Goal: Task Accomplishment & Management: Complete application form

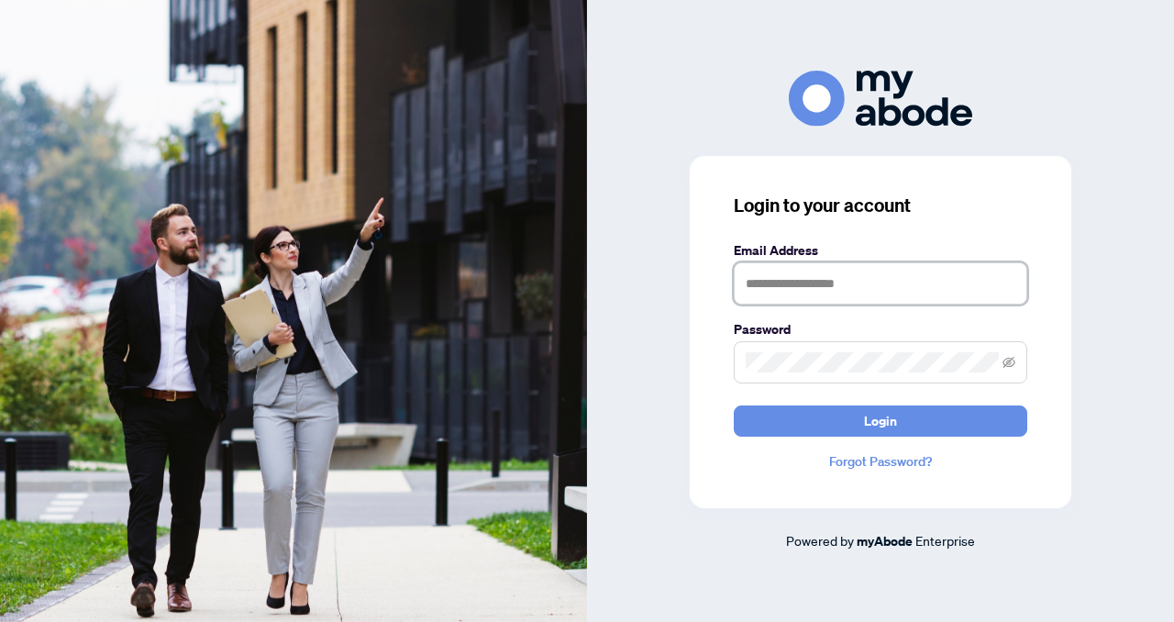
click at [756, 274] on input "text" at bounding box center [880, 283] width 293 height 42
type input "*"
type input "**********"
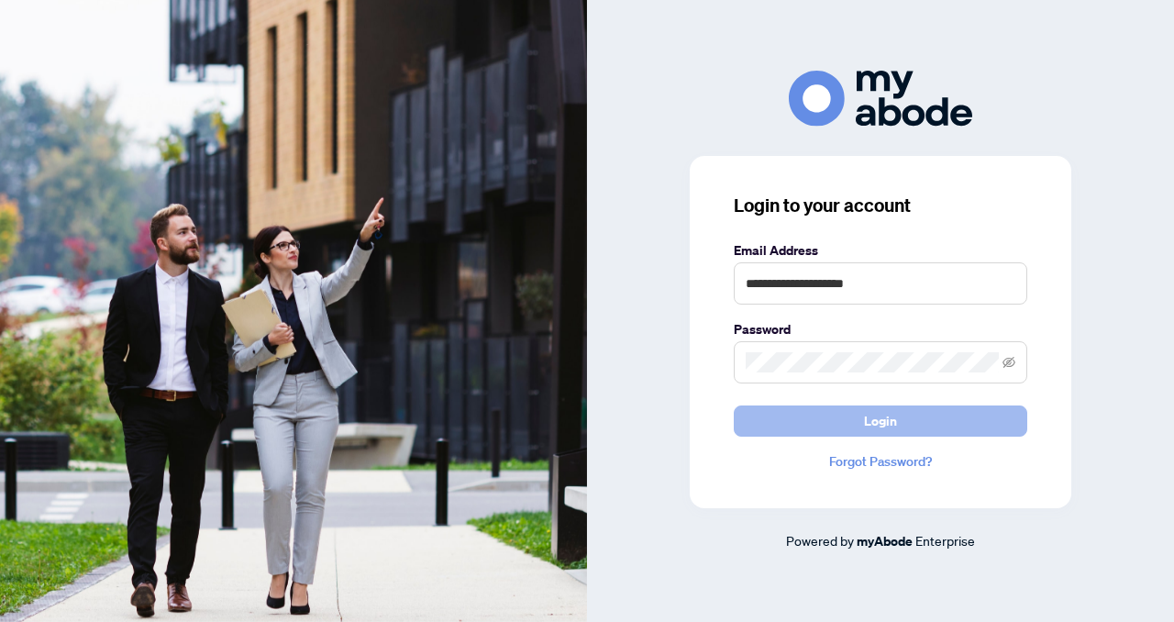
click at [778, 427] on button "Login" at bounding box center [880, 420] width 293 height 31
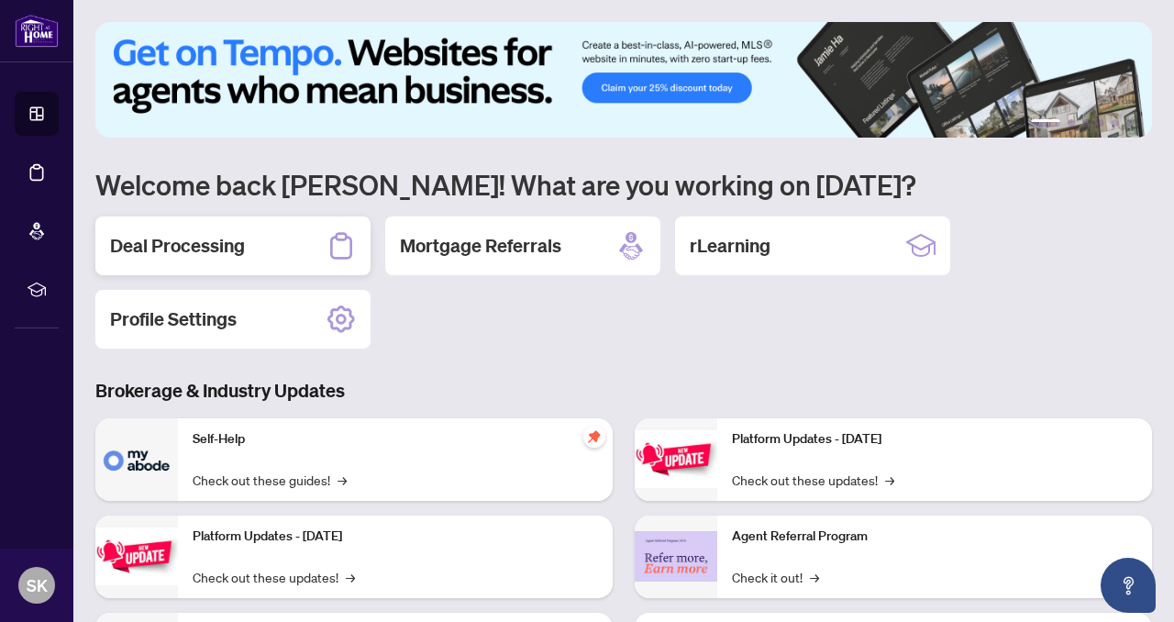
click at [218, 240] on h2 "Deal Processing" at bounding box center [177, 246] width 135 height 26
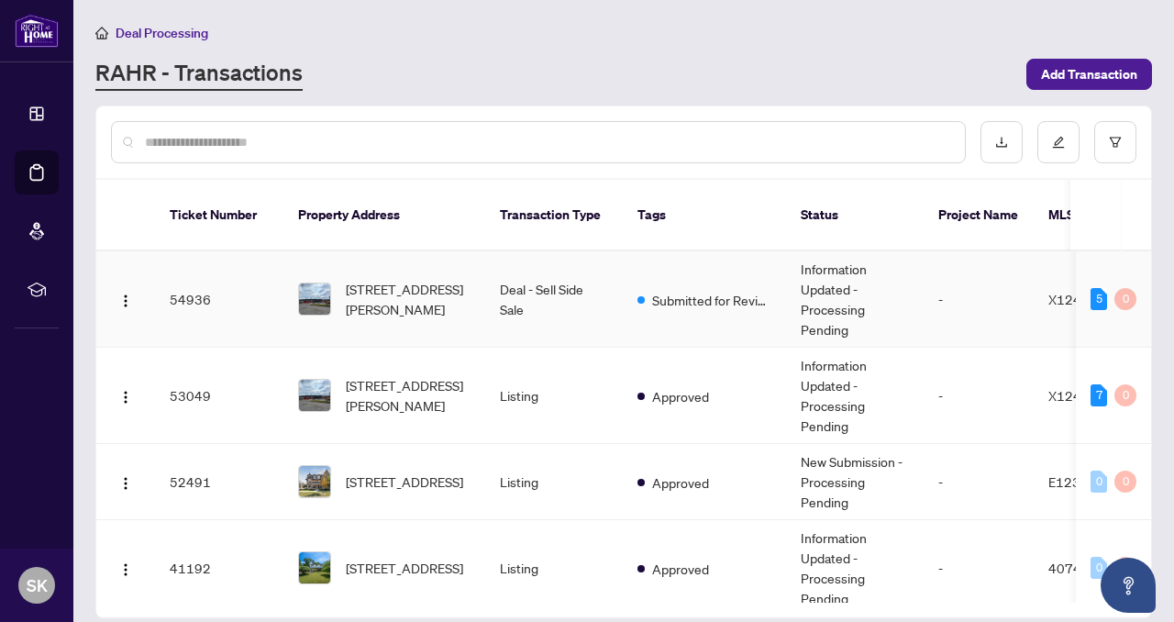
click at [183, 282] on td "54936" at bounding box center [219, 299] width 128 height 96
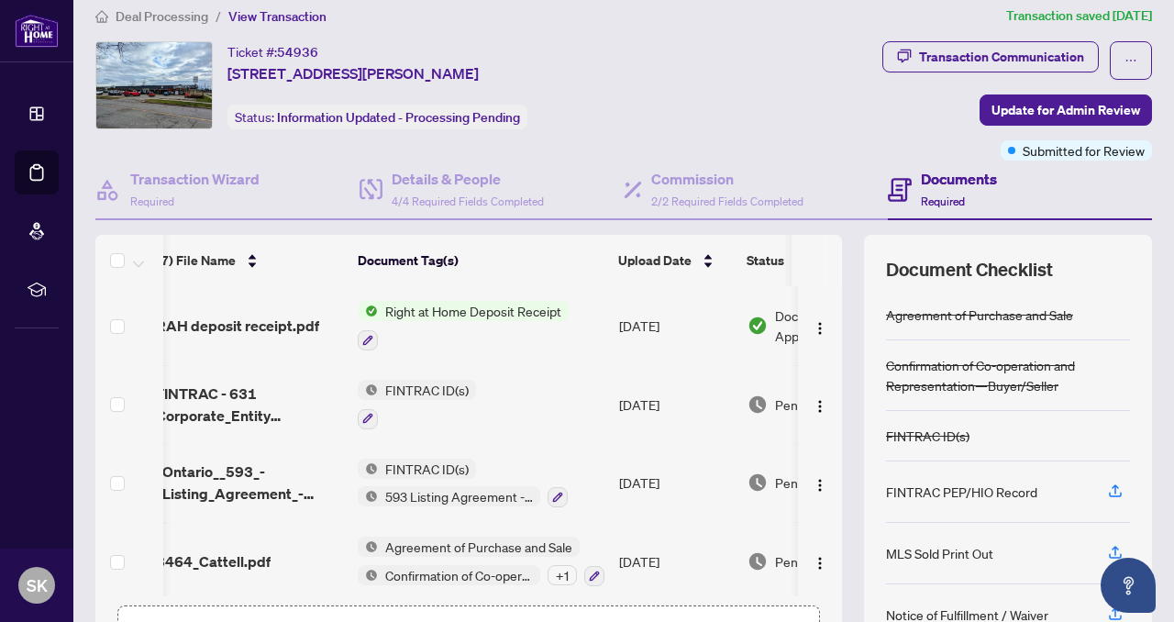
scroll to position [0, 20]
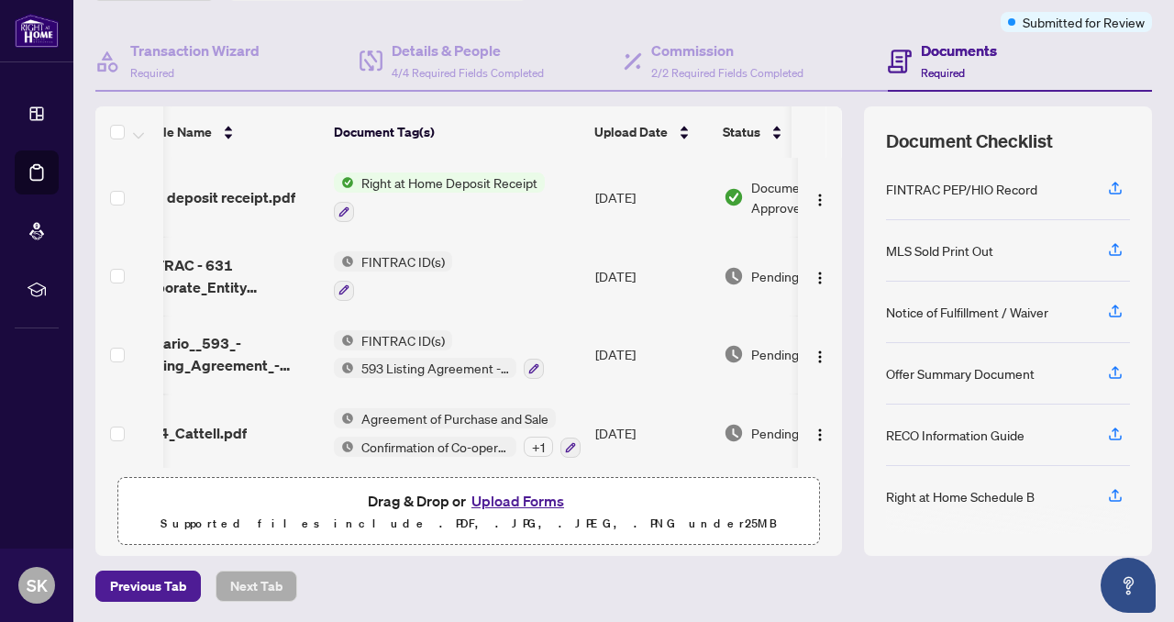
click at [508, 498] on button "Upload Forms" at bounding box center [518, 501] width 104 height 24
click at [522, 500] on button "Upload Forms" at bounding box center [518, 501] width 104 height 24
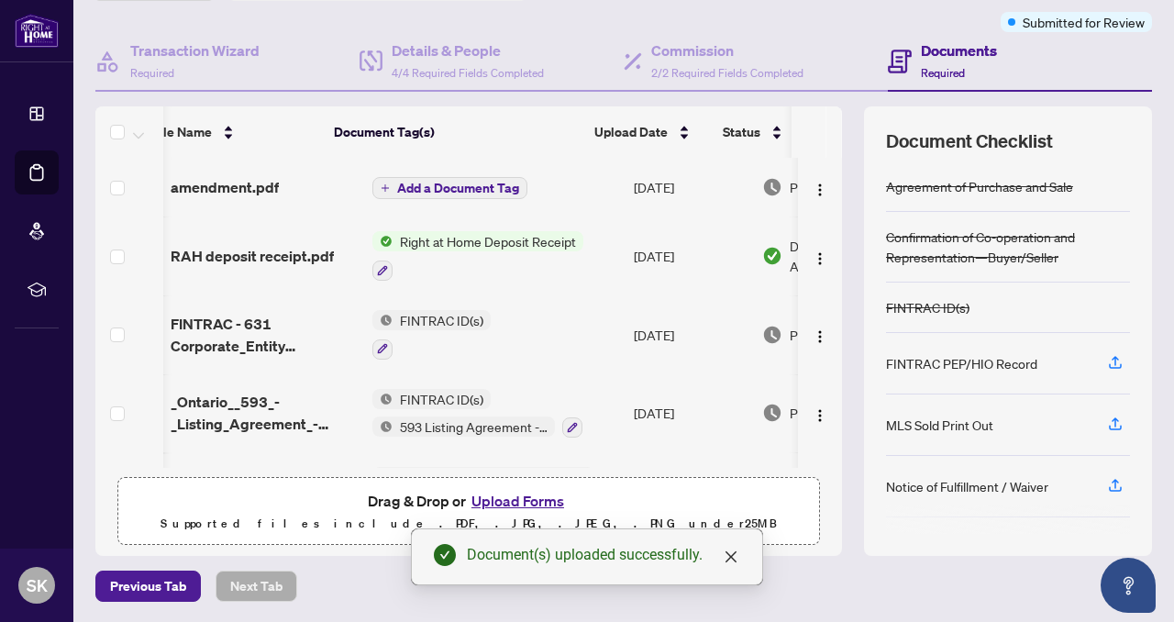
scroll to position [0, 0]
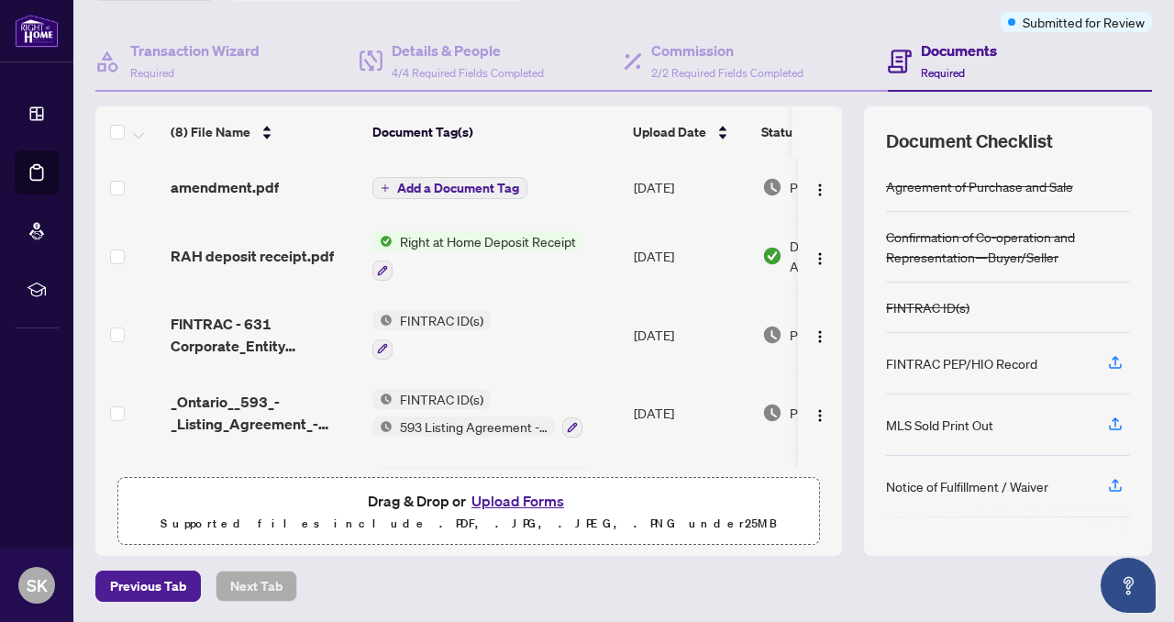
click at [424, 186] on span "Add a Document Tag" at bounding box center [458, 188] width 122 height 13
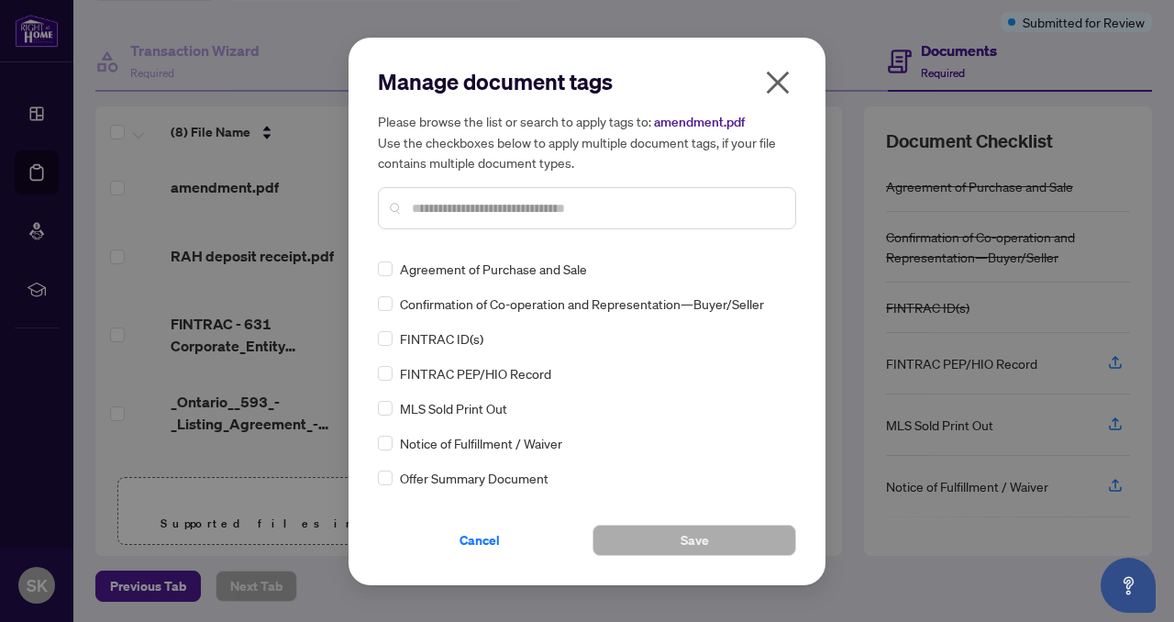
click at [408, 205] on div at bounding box center [587, 208] width 418 height 42
click at [649, 212] on input "text" at bounding box center [596, 208] width 369 height 20
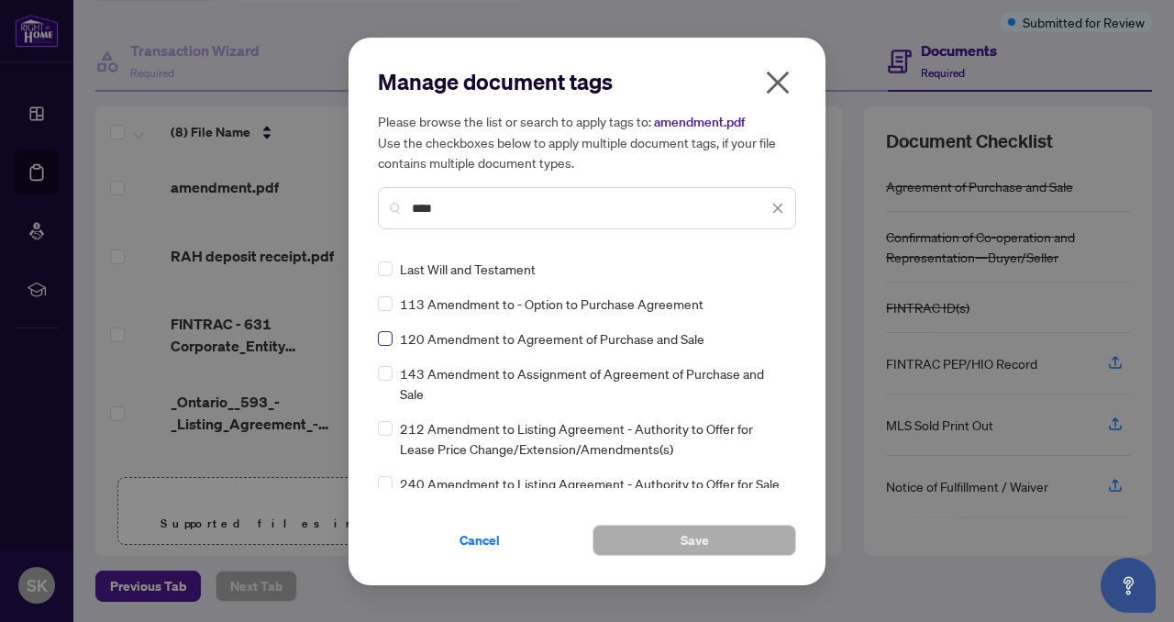
type input "****"
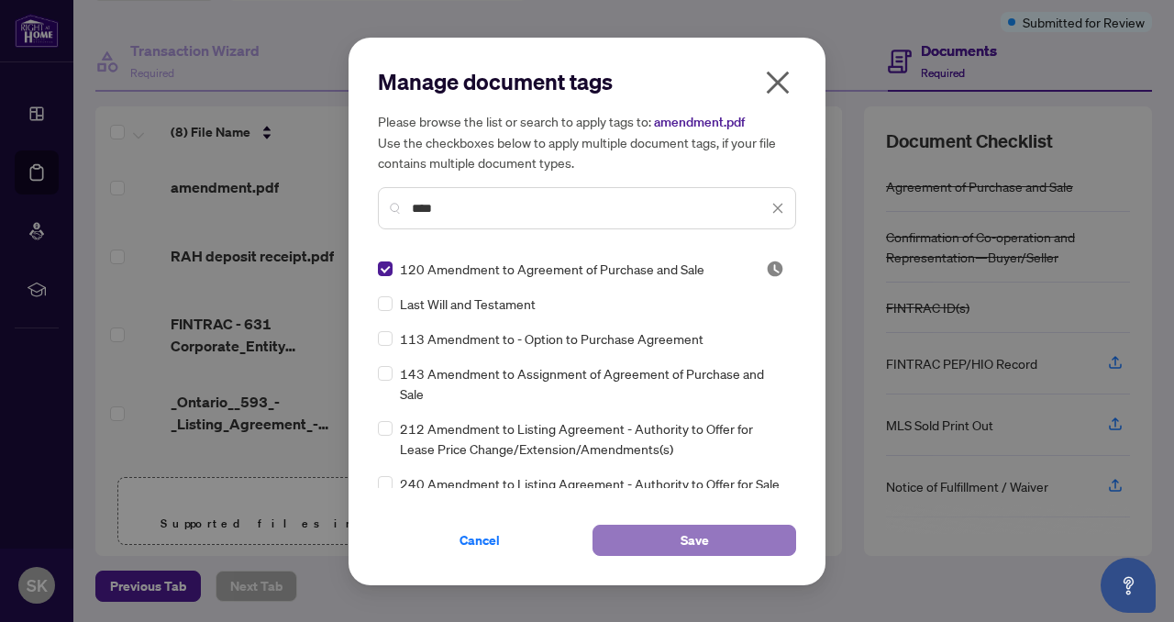
click at [713, 546] on button "Save" at bounding box center [694, 540] width 204 height 31
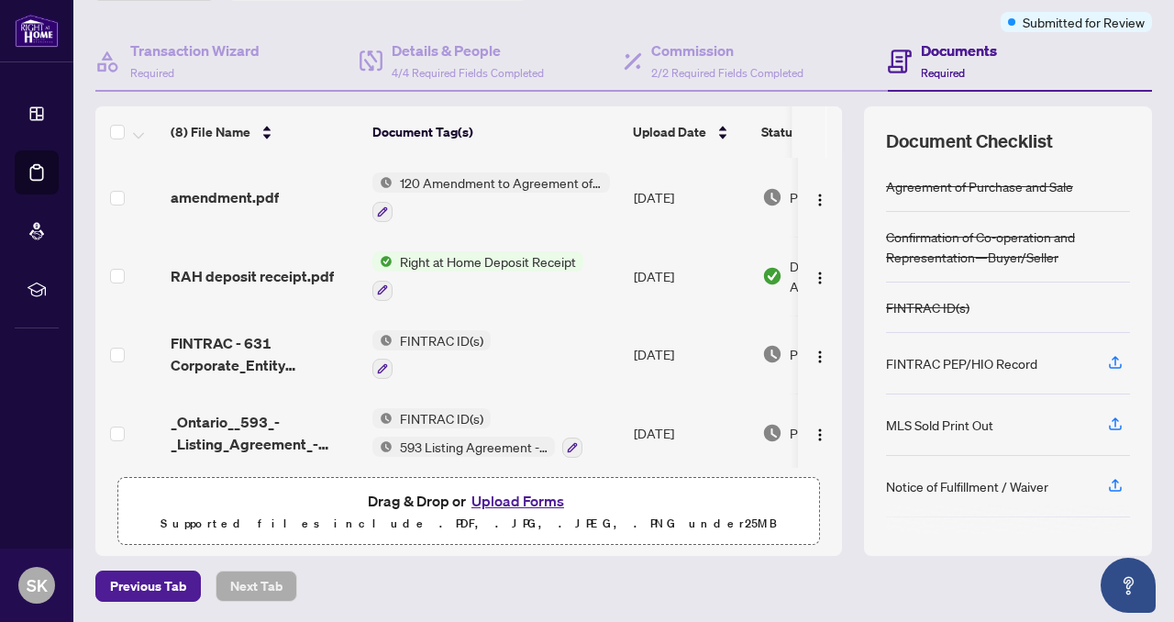
click at [932, 58] on h4 "Documents" at bounding box center [959, 50] width 76 height 22
click at [159, 53] on h4 "Transaction Wizard" at bounding box center [194, 50] width 129 height 22
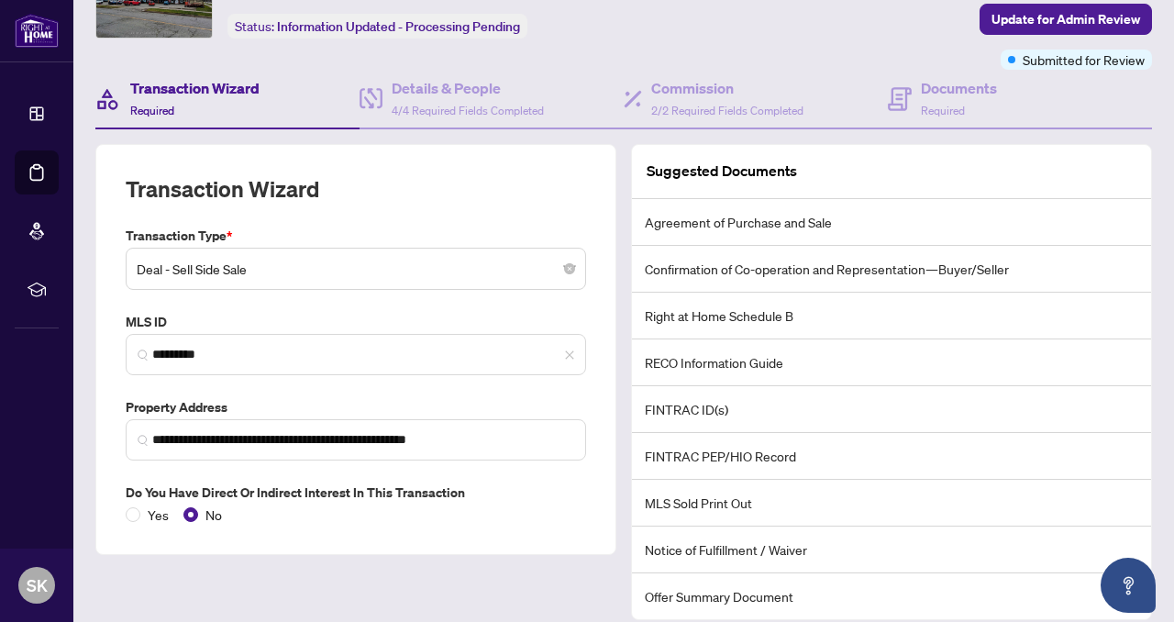
scroll to position [171, 0]
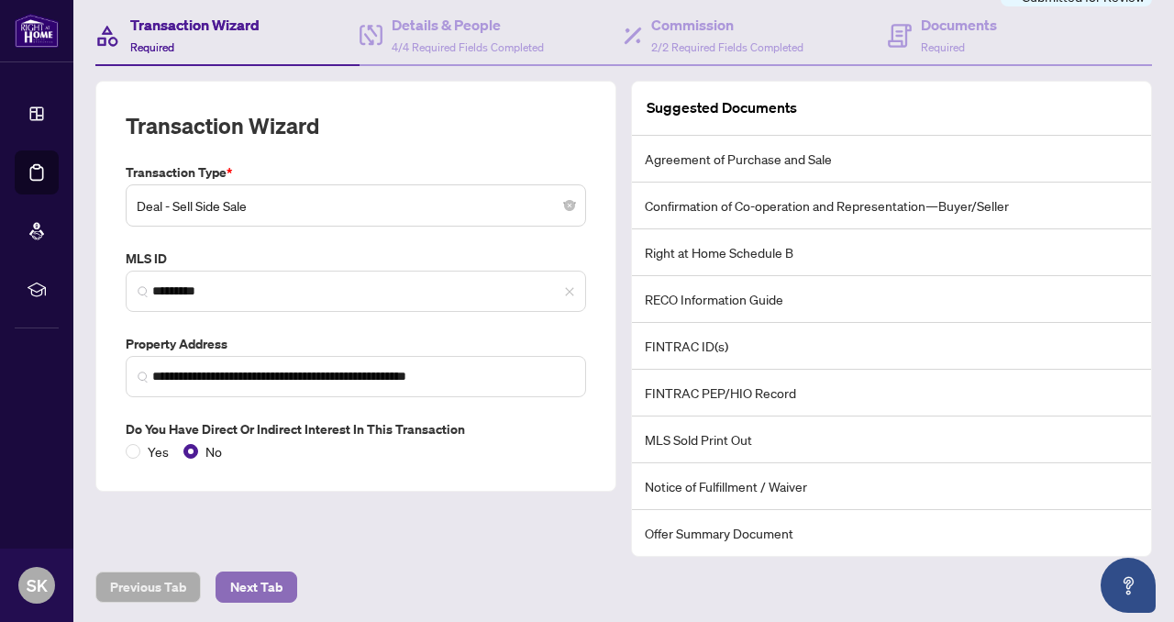
click at [248, 587] on span "Next Tab" at bounding box center [256, 586] width 52 height 29
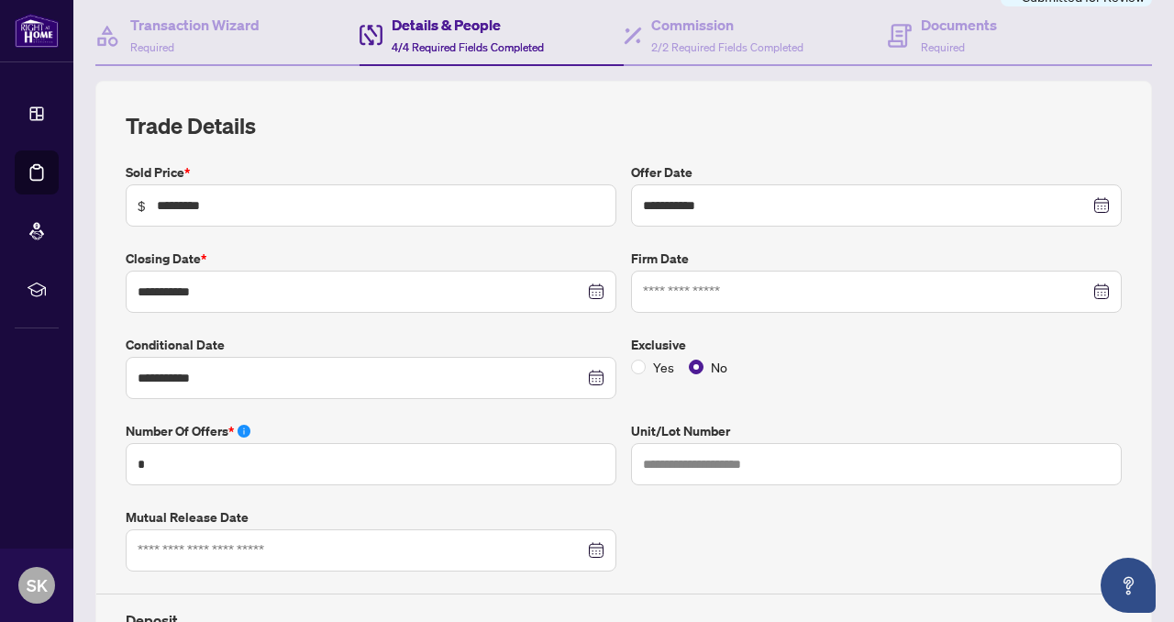
click at [1101, 289] on div at bounding box center [876, 292] width 467 height 20
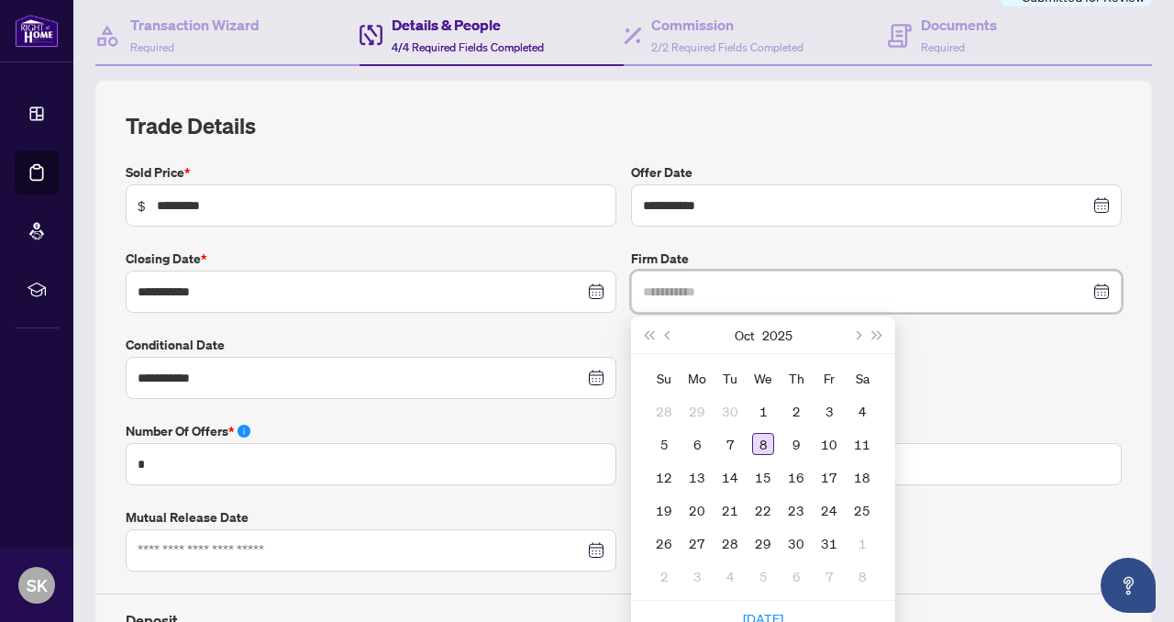
type input "**********"
click at [764, 446] on div "8" at bounding box center [763, 444] width 22 height 22
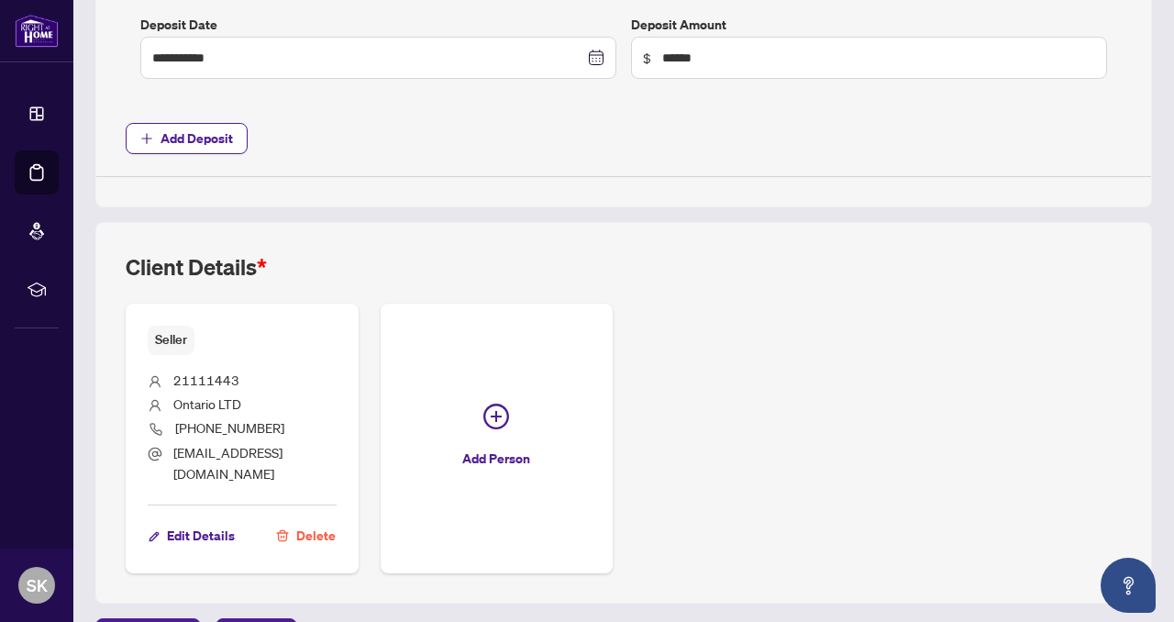
scroll to position [978, 0]
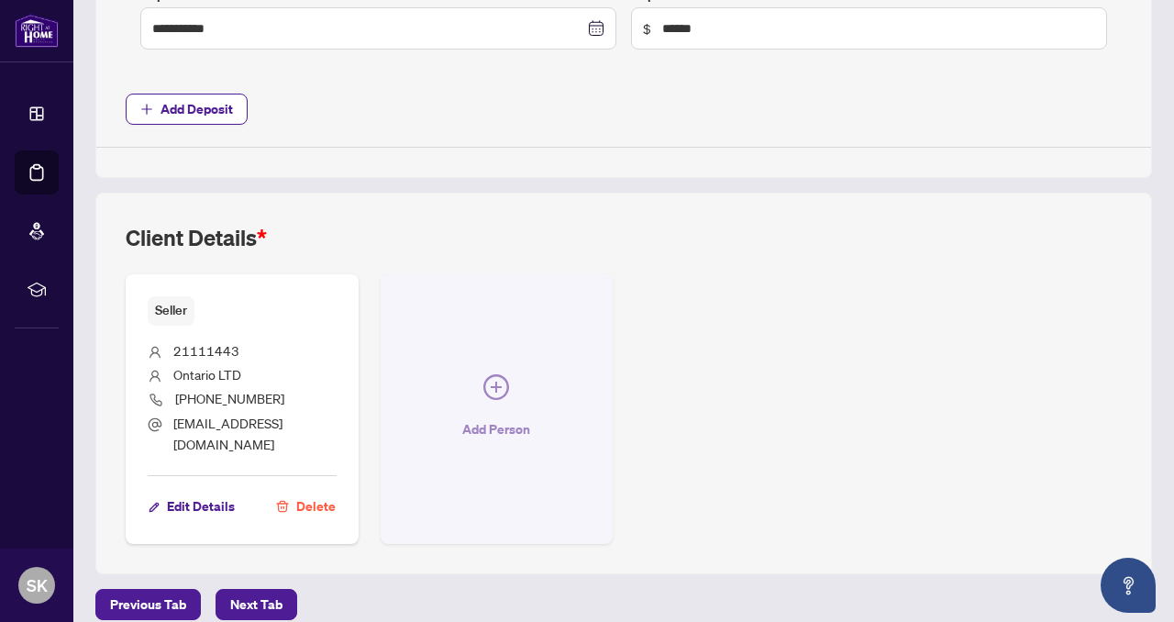
click at [484, 415] on span "Add Person" at bounding box center [496, 429] width 68 height 29
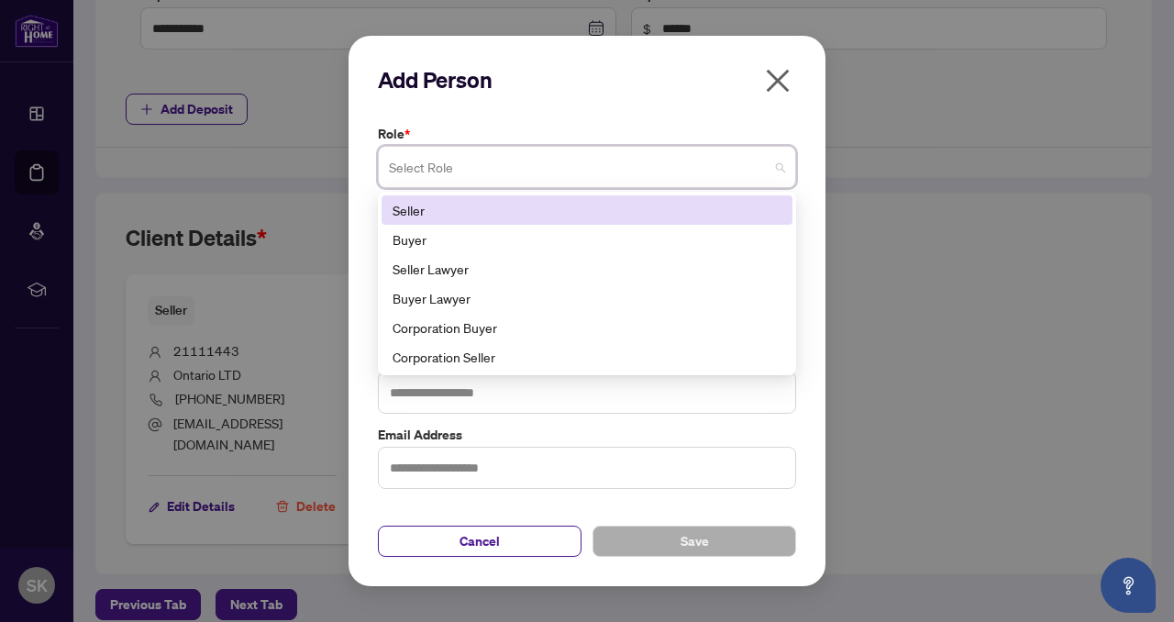
click at [781, 164] on span at bounding box center [587, 166] width 396 height 35
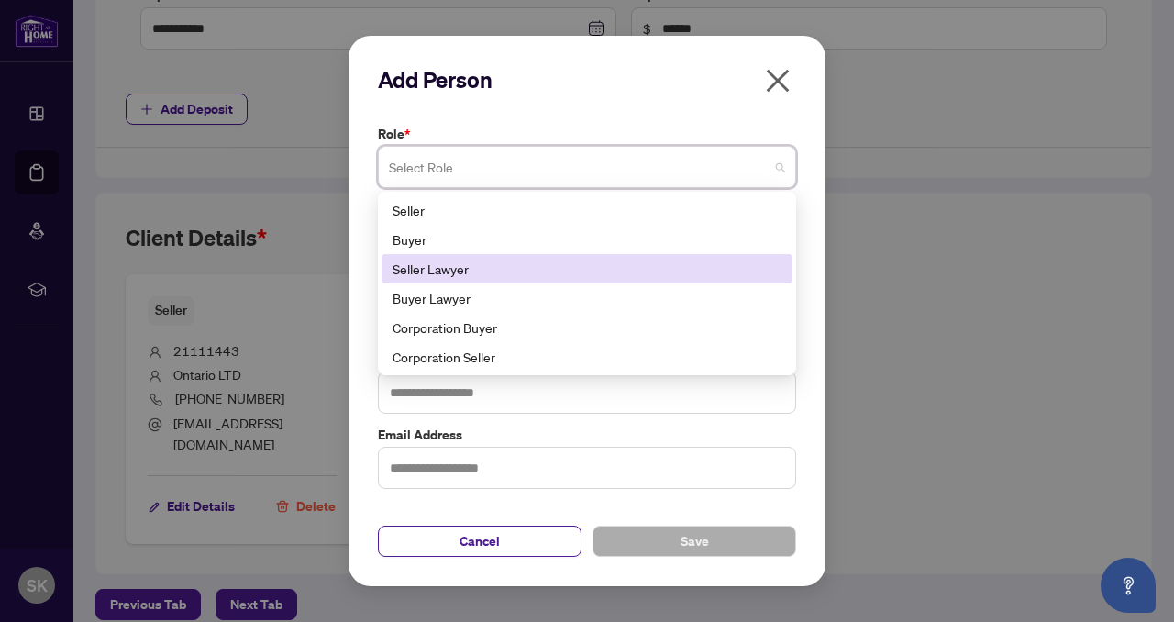
click at [478, 273] on div "Seller Lawyer" at bounding box center [587, 269] width 389 height 20
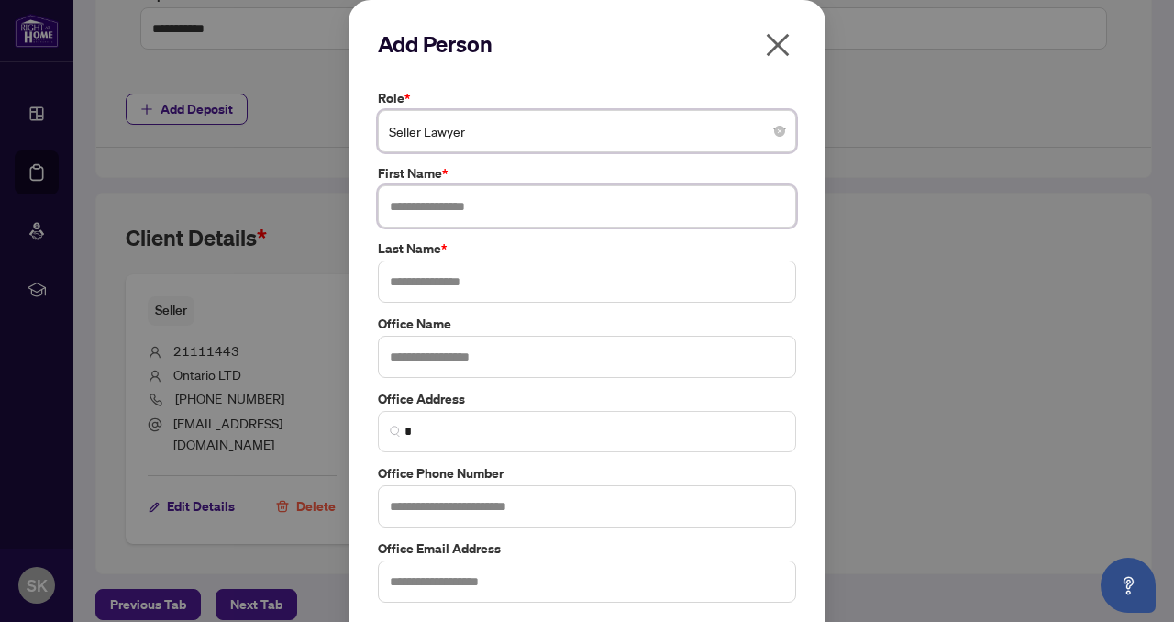
click at [392, 209] on input "text" at bounding box center [587, 206] width 418 height 42
type input "**********"
click at [396, 279] on input "text" at bounding box center [587, 281] width 418 height 42
type input "***"
click at [393, 350] on input "text" at bounding box center [587, 357] width 418 height 42
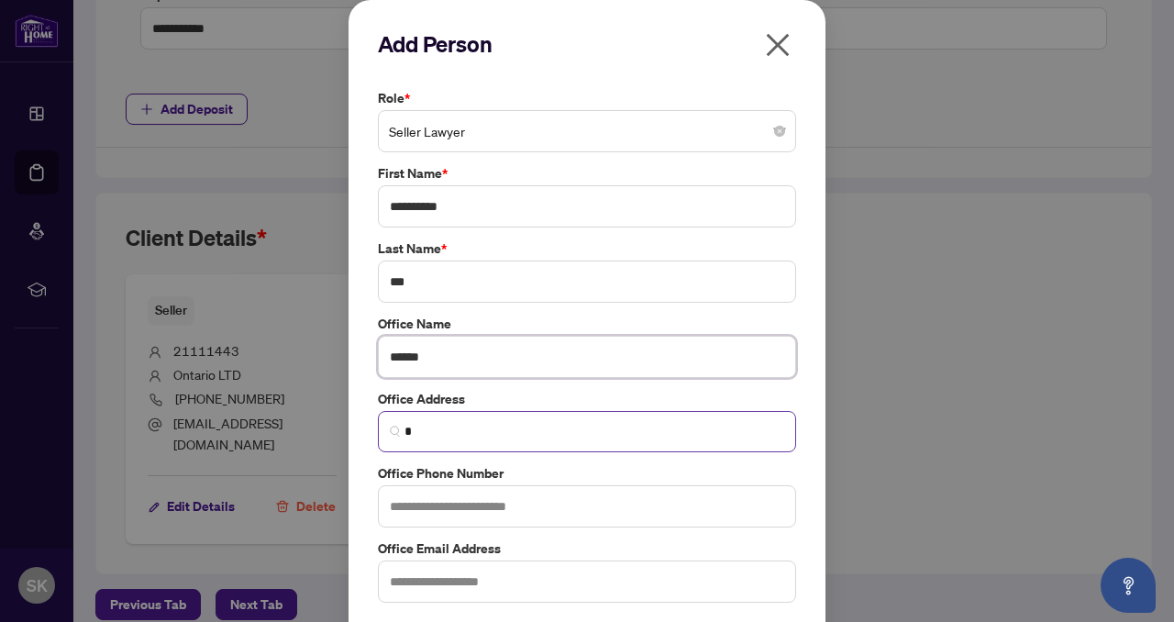
type input "******"
click at [425, 427] on input "*" at bounding box center [594, 431] width 380 height 19
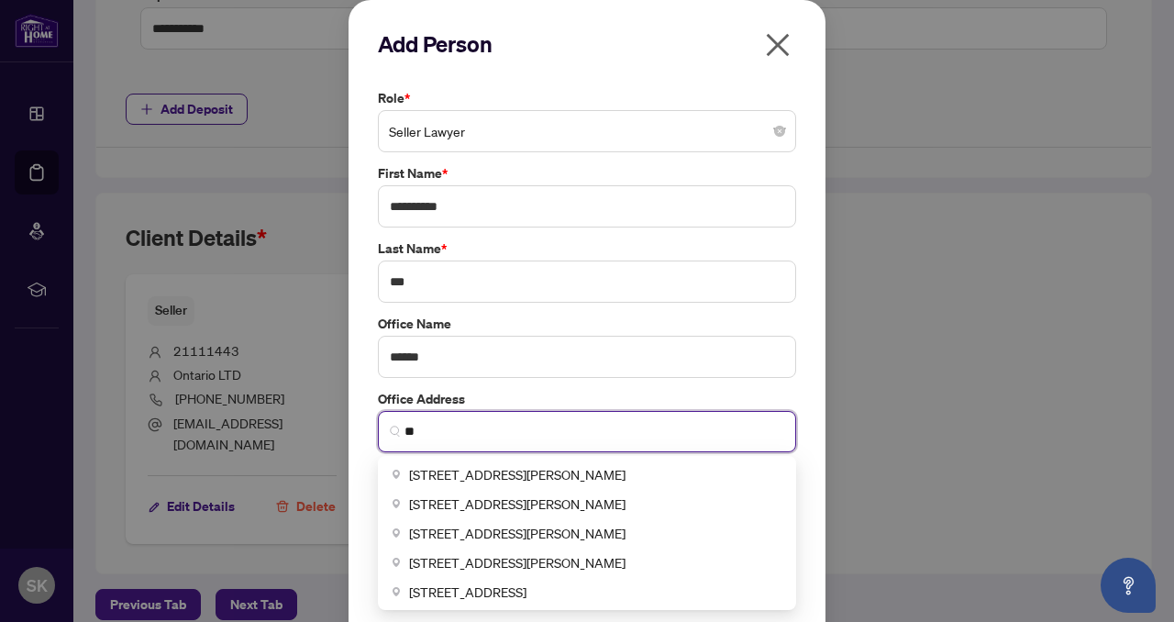
type input "*"
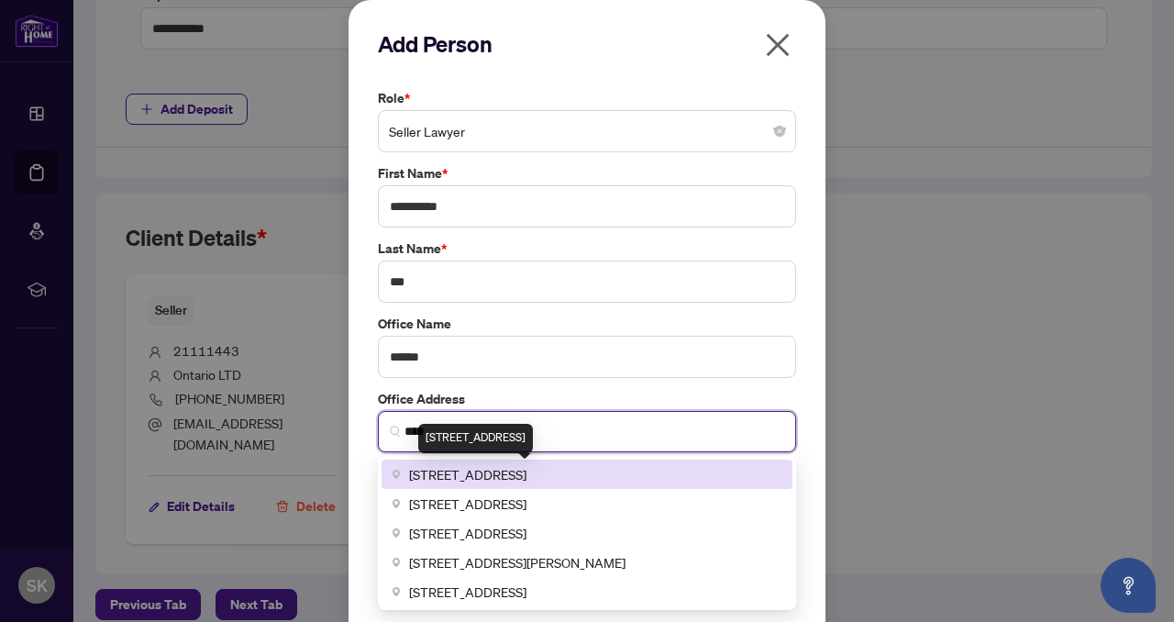
click at [448, 477] on span "[STREET_ADDRESS]" at bounding box center [467, 474] width 117 height 20
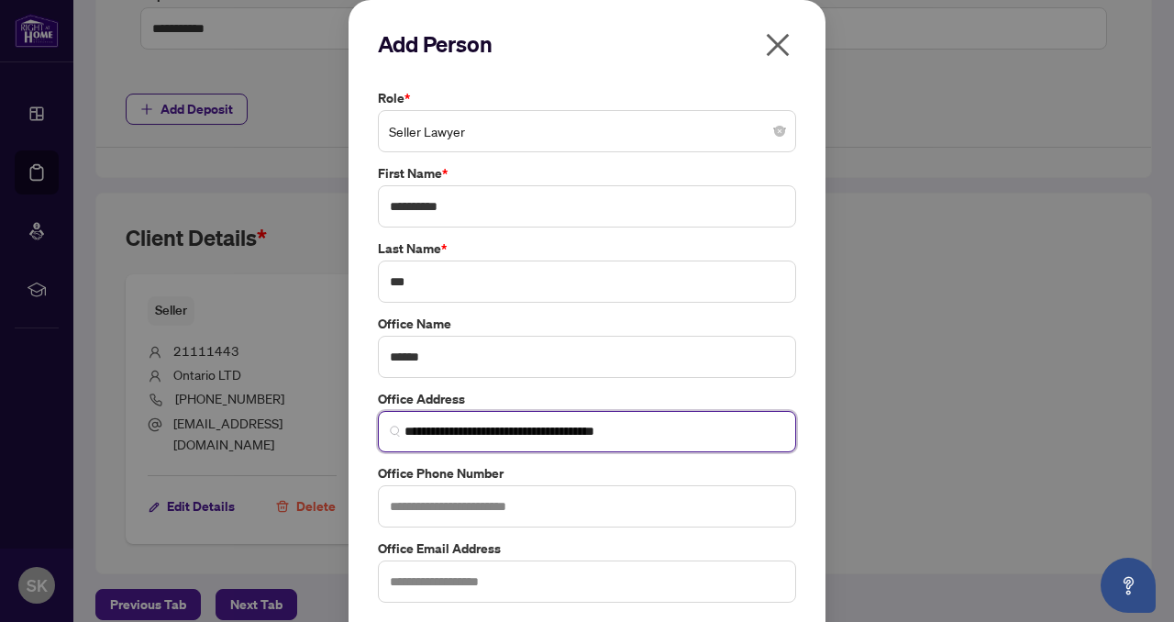
click at [513, 433] on input "**********" at bounding box center [594, 431] width 380 height 19
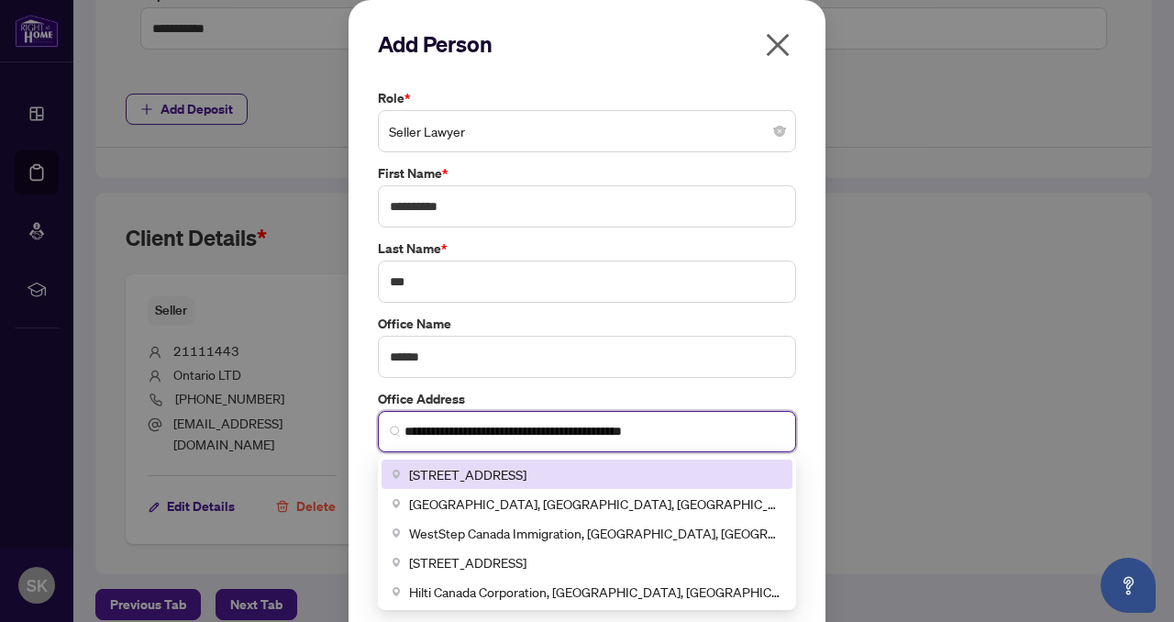
type input "**********"
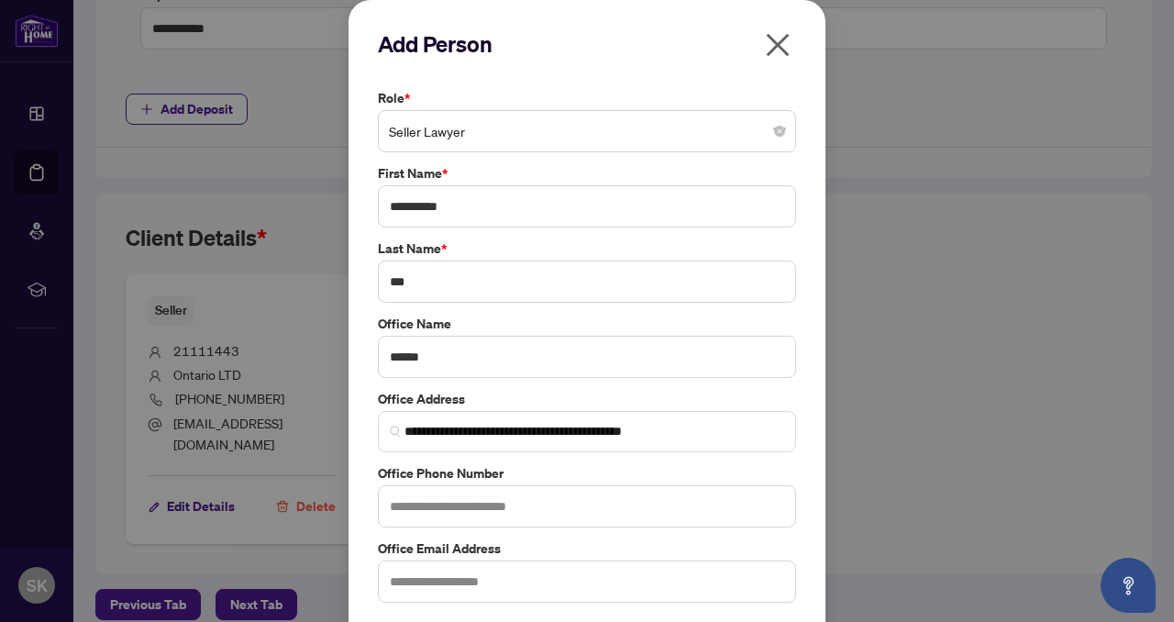
click at [870, 416] on div "**********" at bounding box center [587, 311] width 1174 height 622
click at [559, 507] on input "text" at bounding box center [587, 506] width 418 height 42
type input "**********"
click at [399, 586] on input "text" at bounding box center [587, 581] width 418 height 42
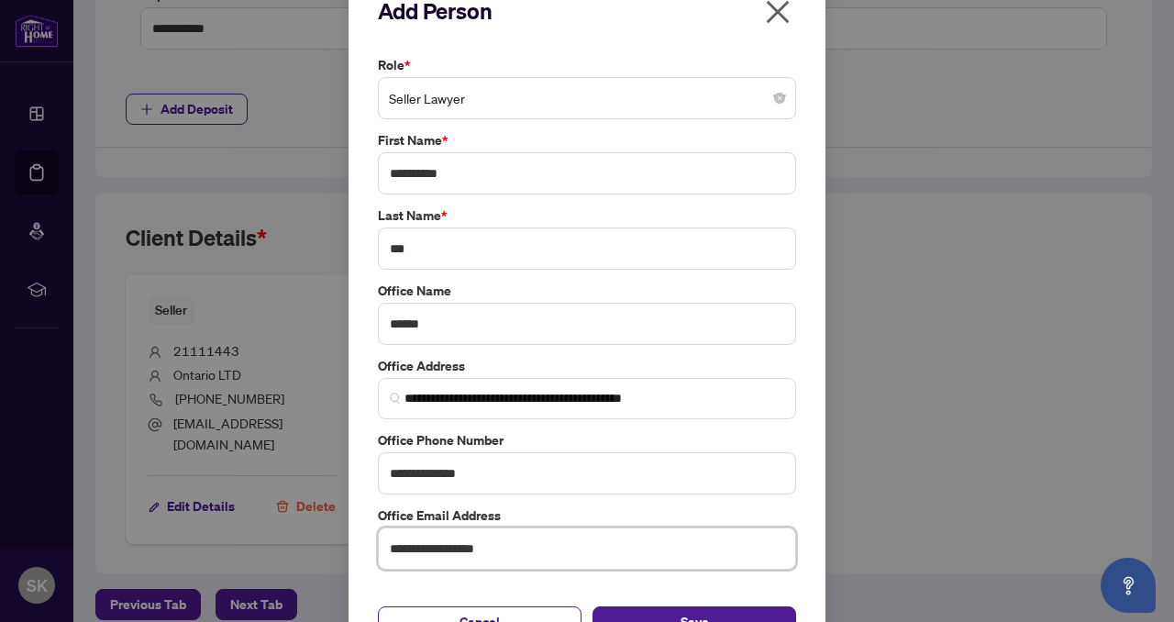
scroll to position [78, 0]
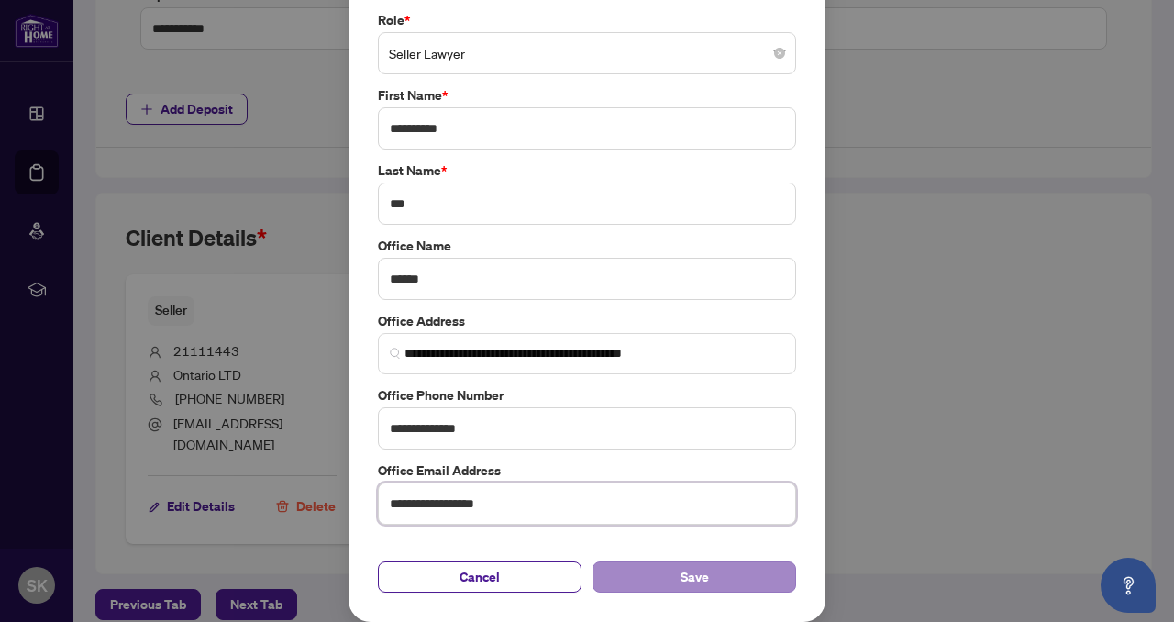
type input "**********"
click at [698, 575] on span "Save" at bounding box center [695, 576] width 28 height 29
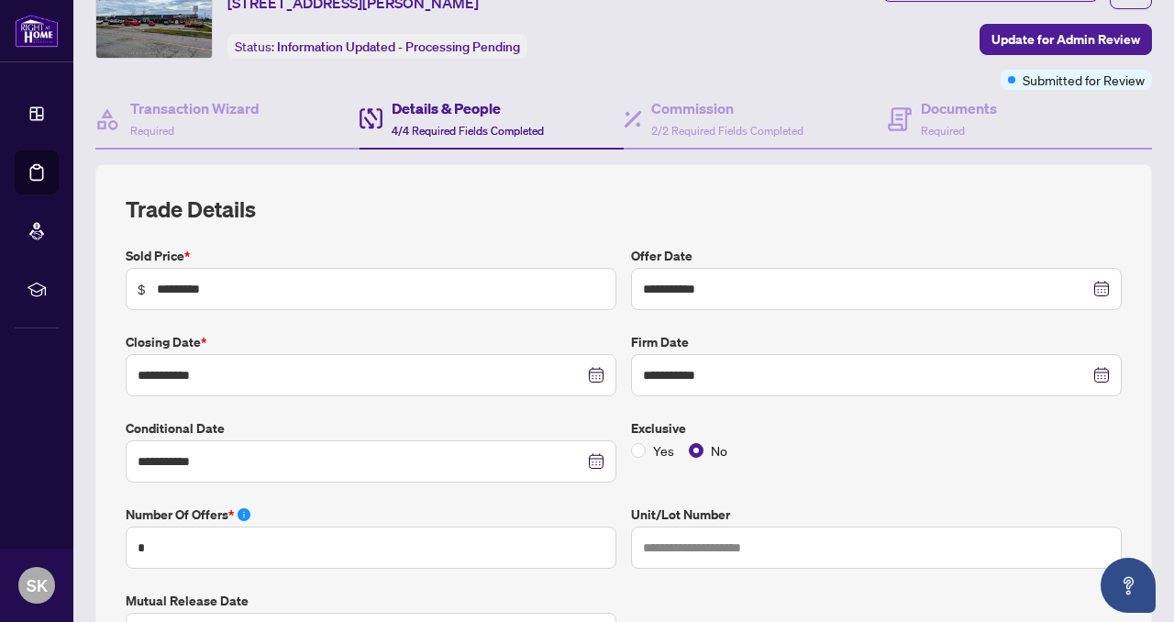
scroll to position [0, 0]
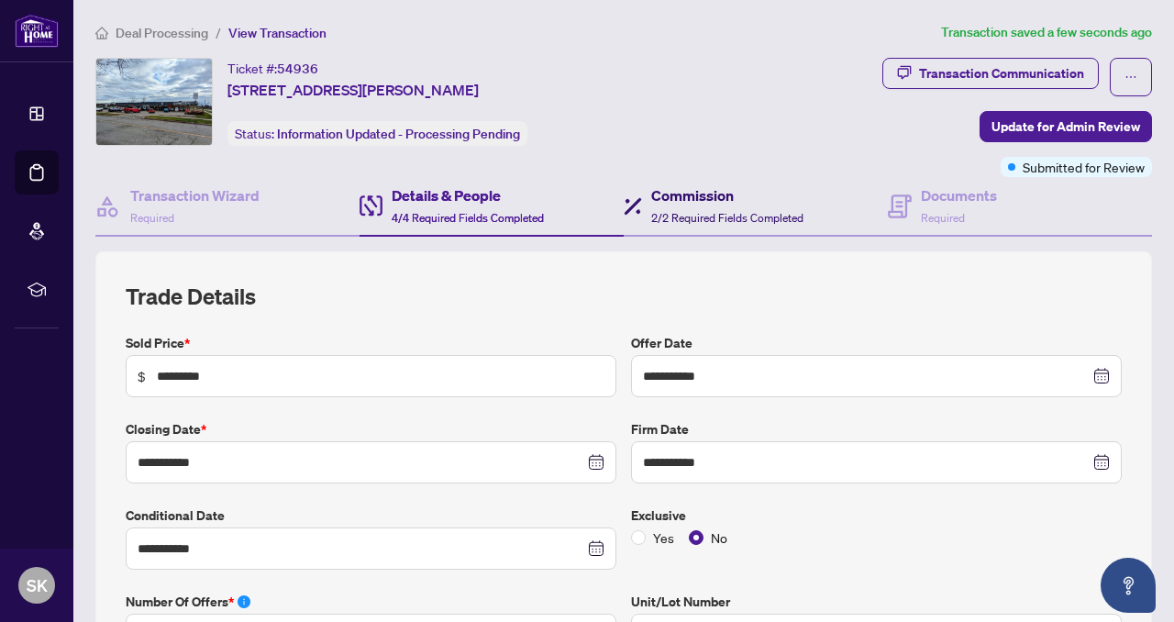
click at [686, 216] on span "2/2 Required Fields Completed" at bounding box center [727, 218] width 152 height 14
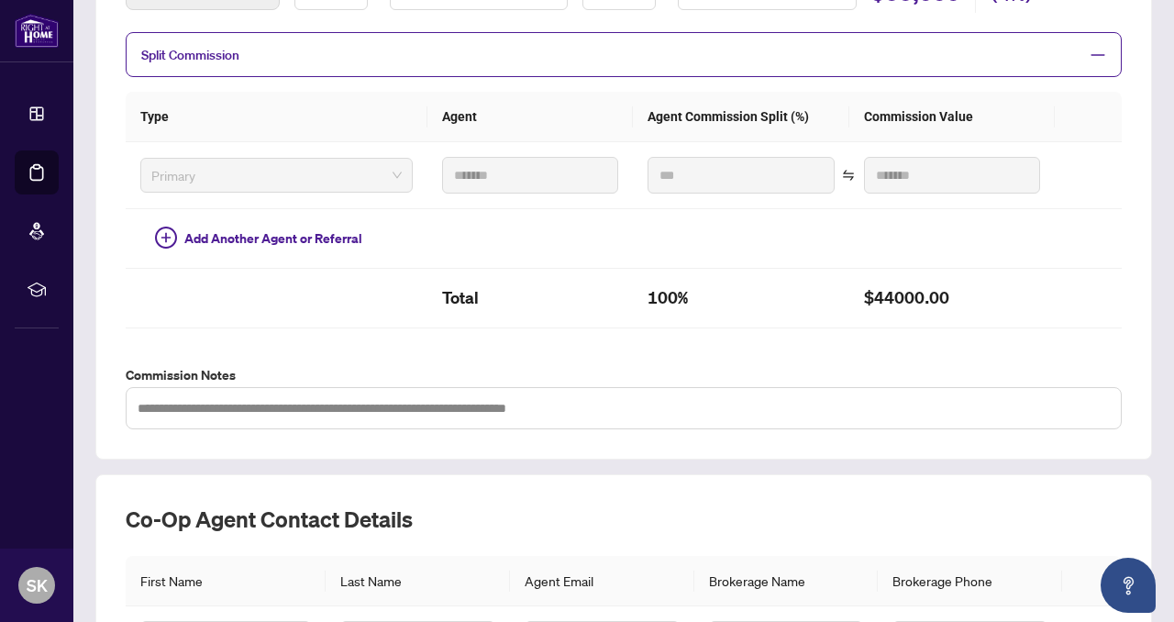
scroll to position [400, 0]
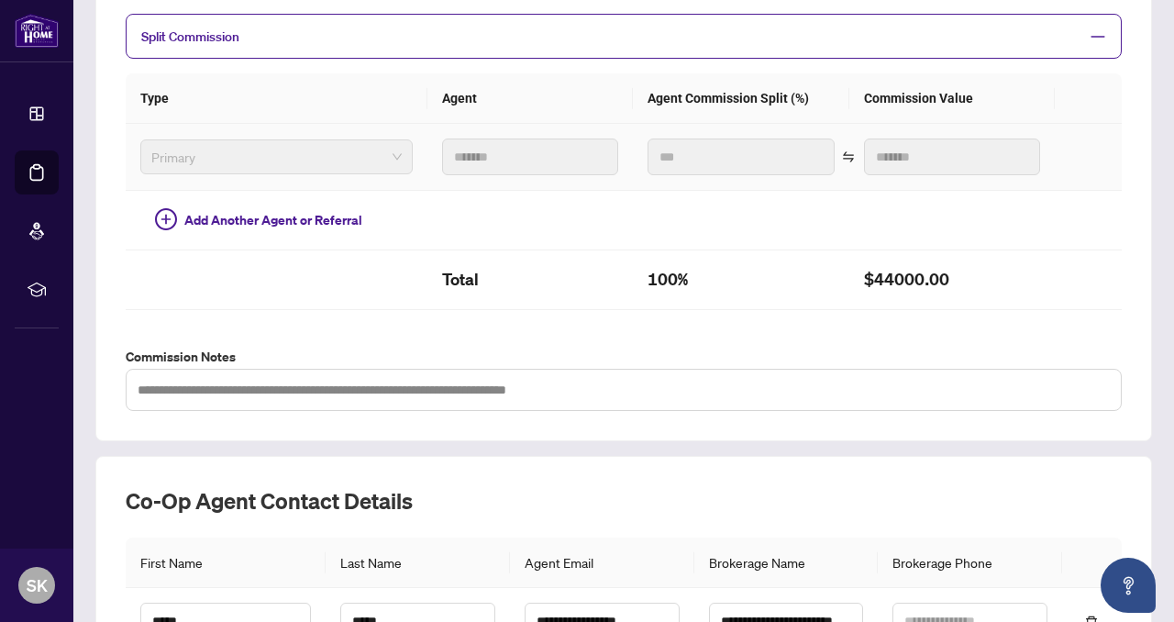
click at [383, 160] on span "Primary" at bounding box center [276, 157] width 250 height 28
click at [382, 149] on span "Primary" at bounding box center [276, 157] width 250 height 28
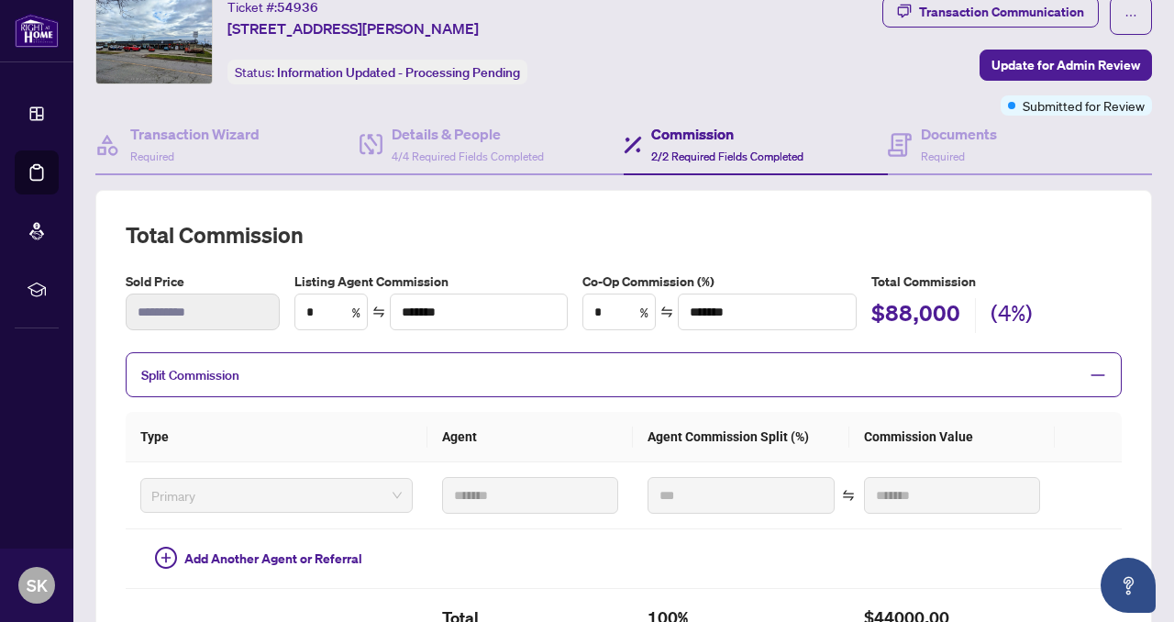
scroll to position [0, 0]
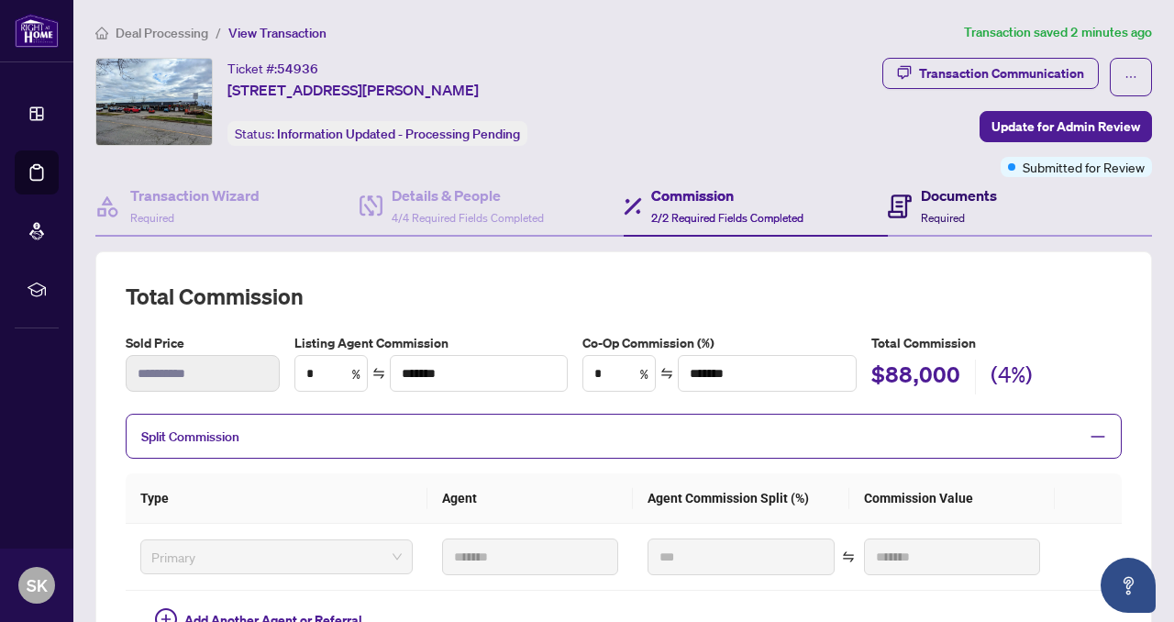
click at [950, 207] on div "Documents Required" at bounding box center [959, 205] width 76 height 43
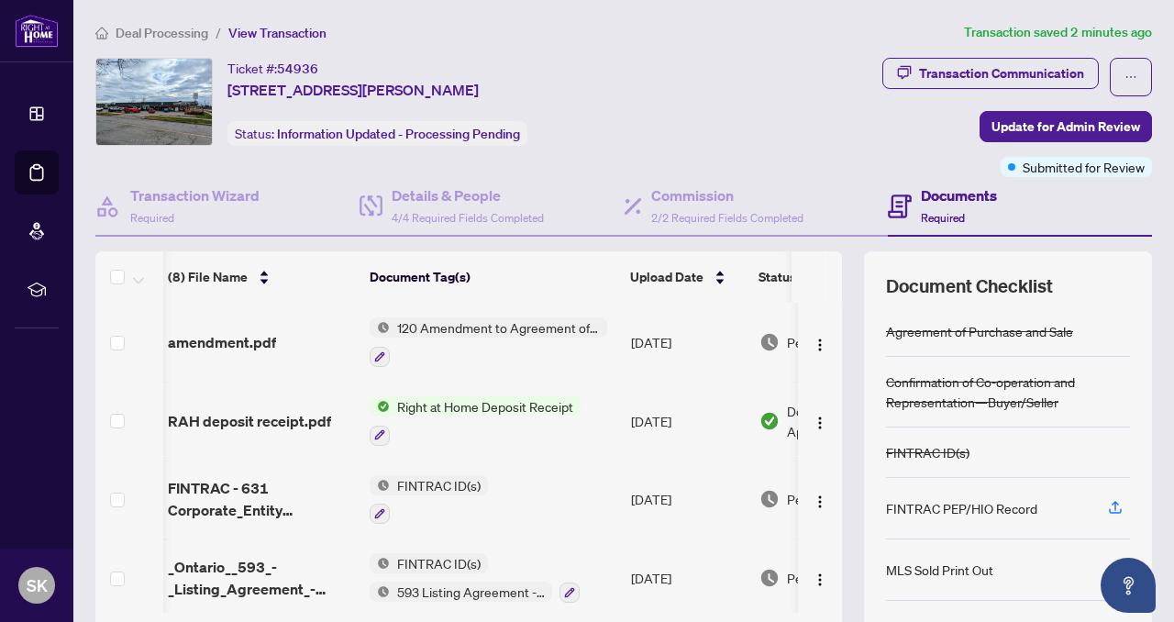
scroll to position [0, 2]
click at [1006, 128] on span "Update for Admin Review" at bounding box center [1065, 126] width 149 height 29
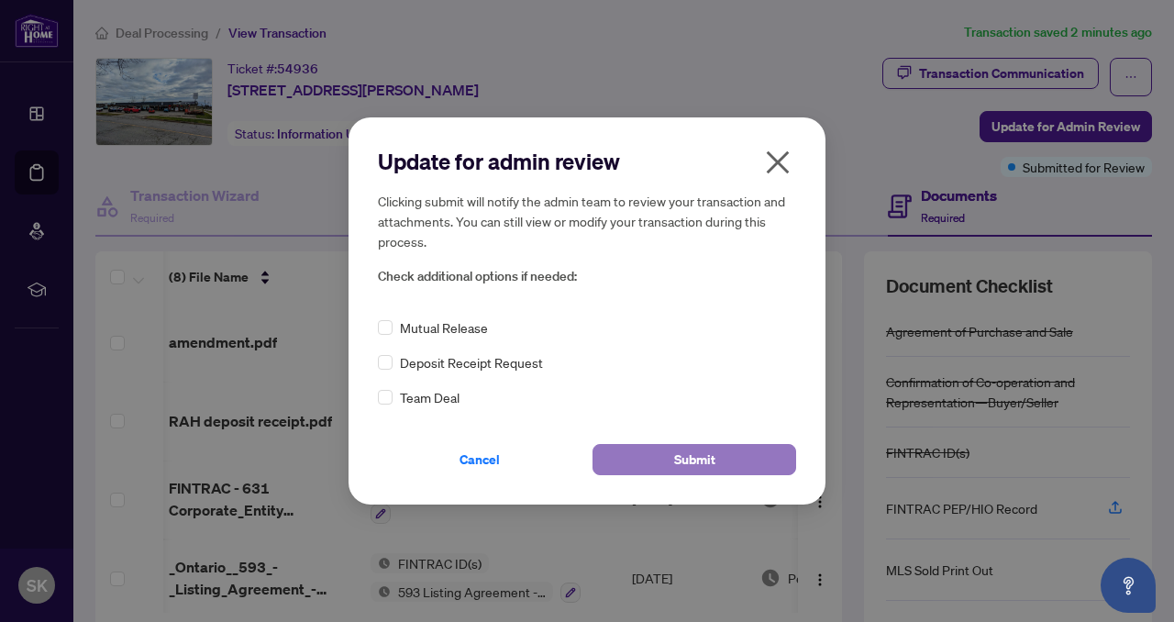
click at [687, 461] on span "Submit" at bounding box center [694, 459] width 41 height 29
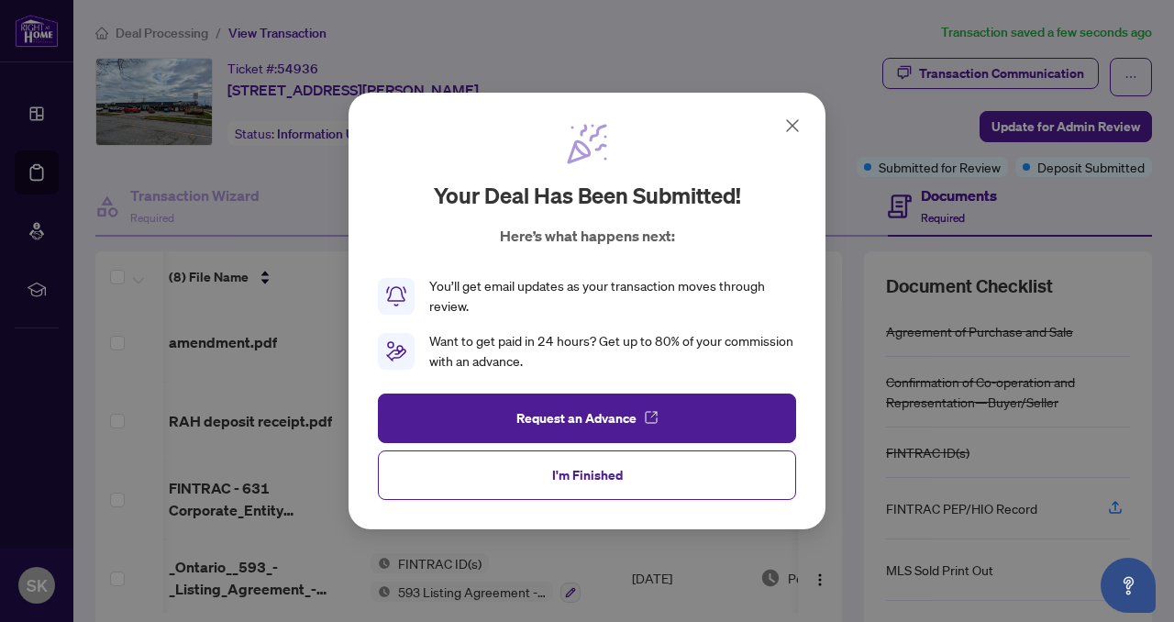
click at [788, 123] on icon at bounding box center [792, 126] width 22 height 22
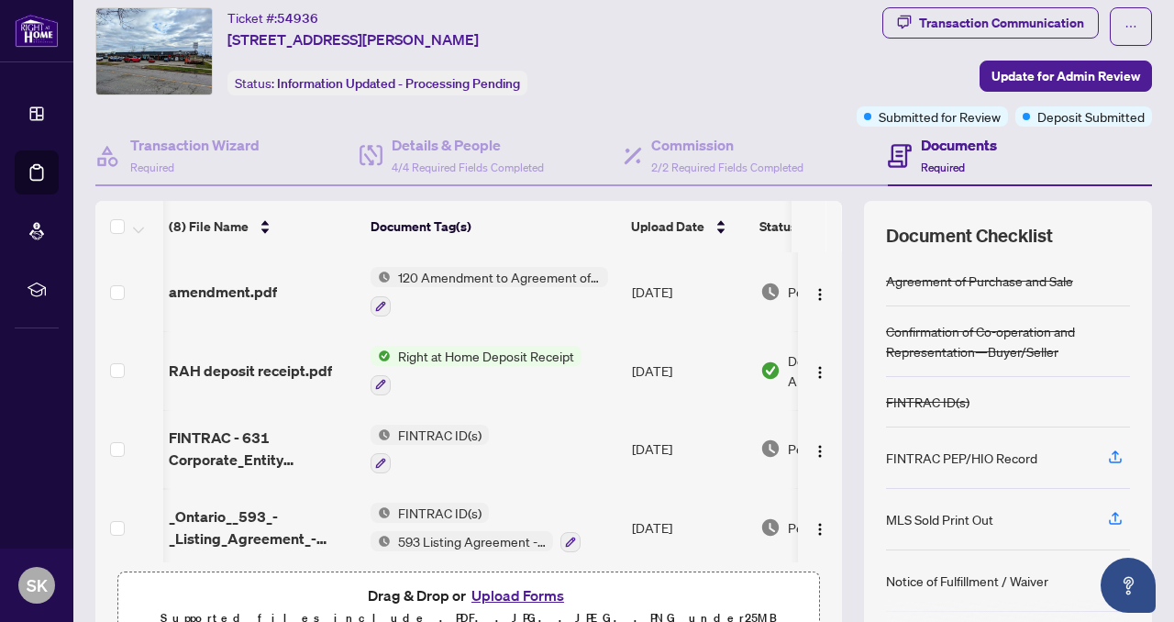
scroll to position [0, 0]
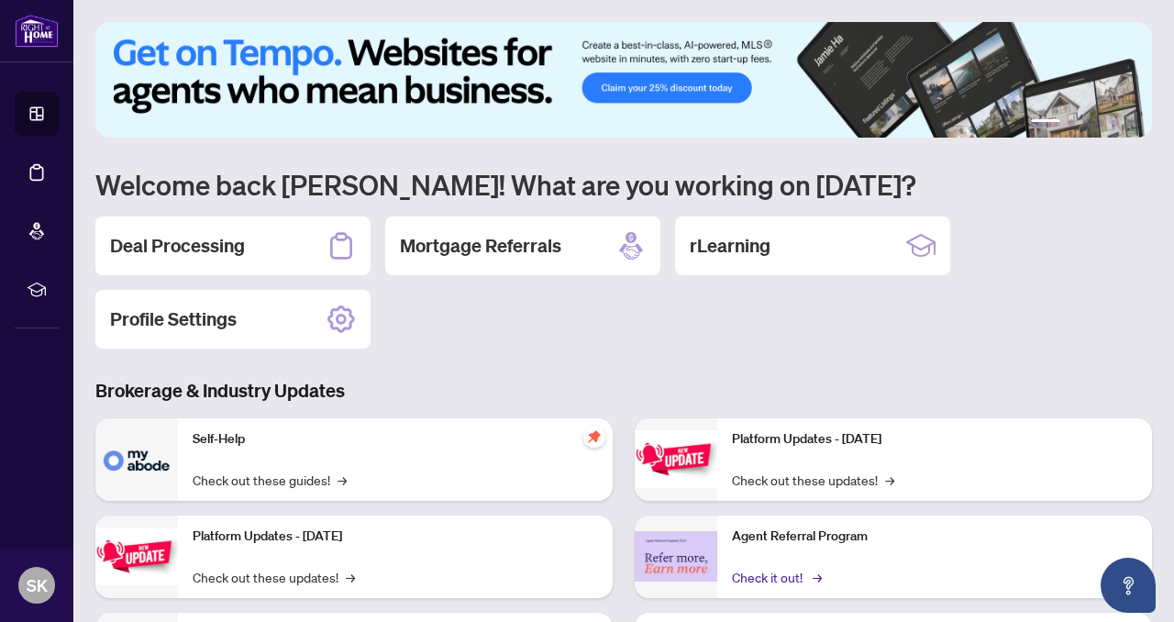
click at [787, 578] on link "Check it out! →" at bounding box center [775, 577] width 87 height 20
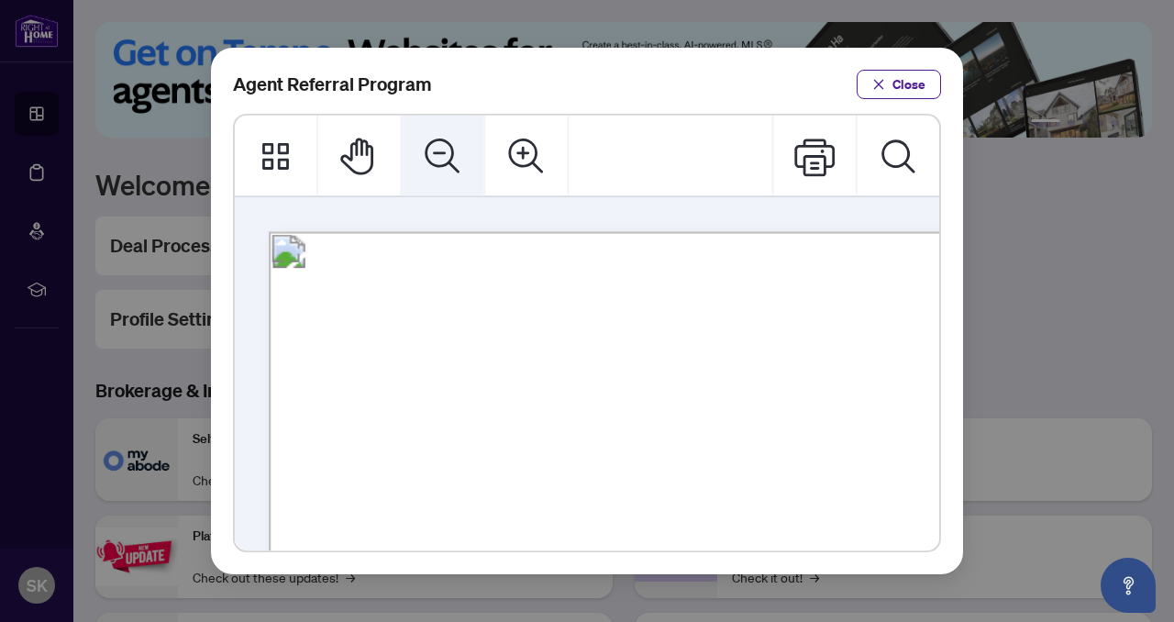
click at [436, 152] on icon "Zoom Out" at bounding box center [442, 155] width 35 height 35
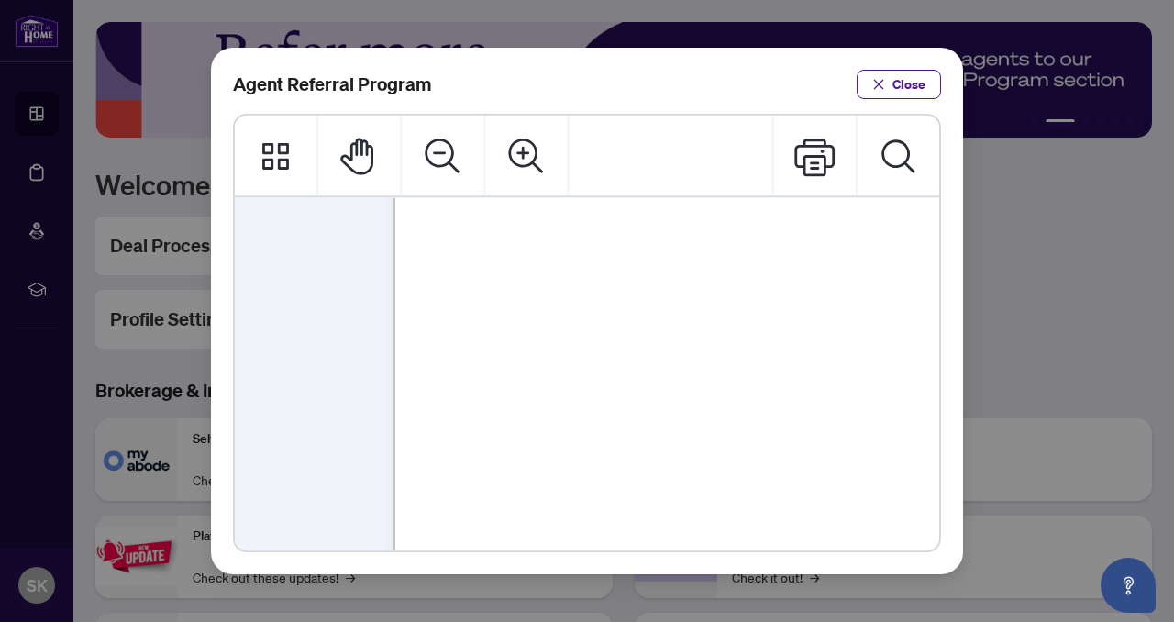
scroll to position [253, 0]
click at [523, 151] on icon "Zoom In" at bounding box center [525, 155] width 35 height 35
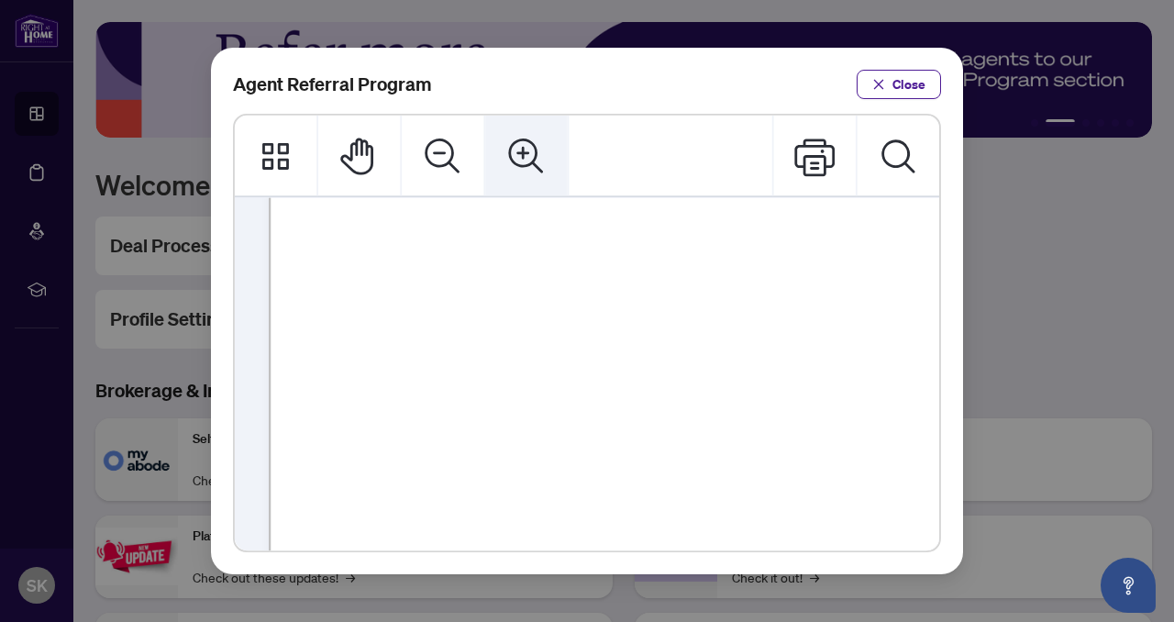
click at [523, 151] on icon "Zoom In" at bounding box center [525, 155] width 35 height 35
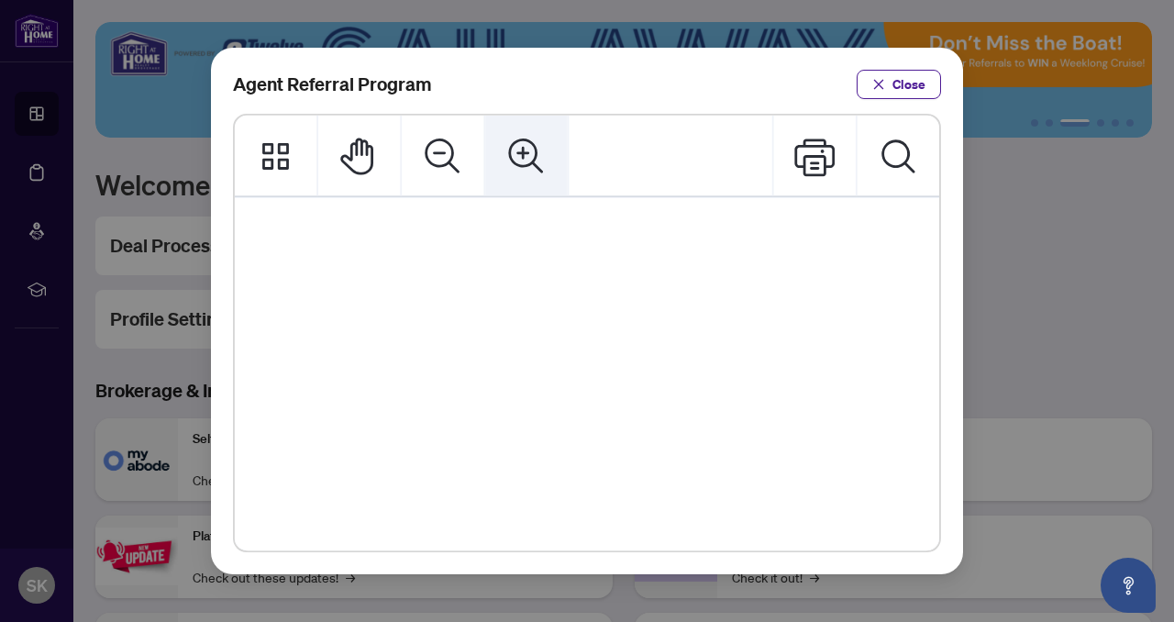
click at [523, 151] on icon "Zoom In" at bounding box center [525, 155] width 35 height 35
click at [523, 146] on icon "Zoom In" at bounding box center [525, 155] width 35 height 35
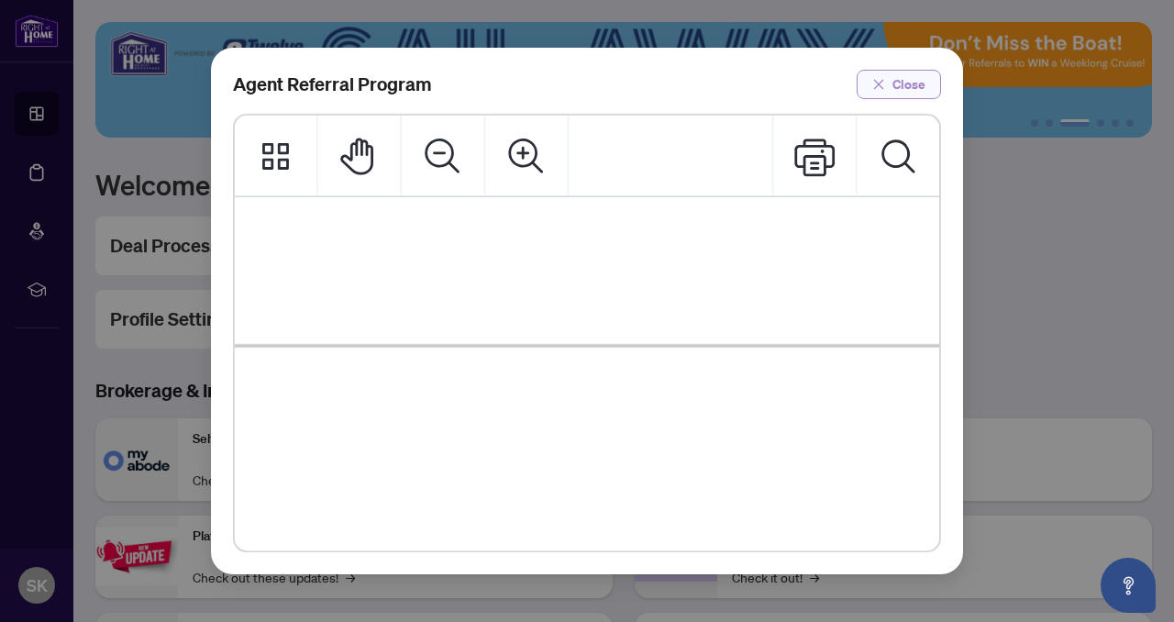
click at [881, 89] on icon "close" at bounding box center [878, 84] width 13 height 13
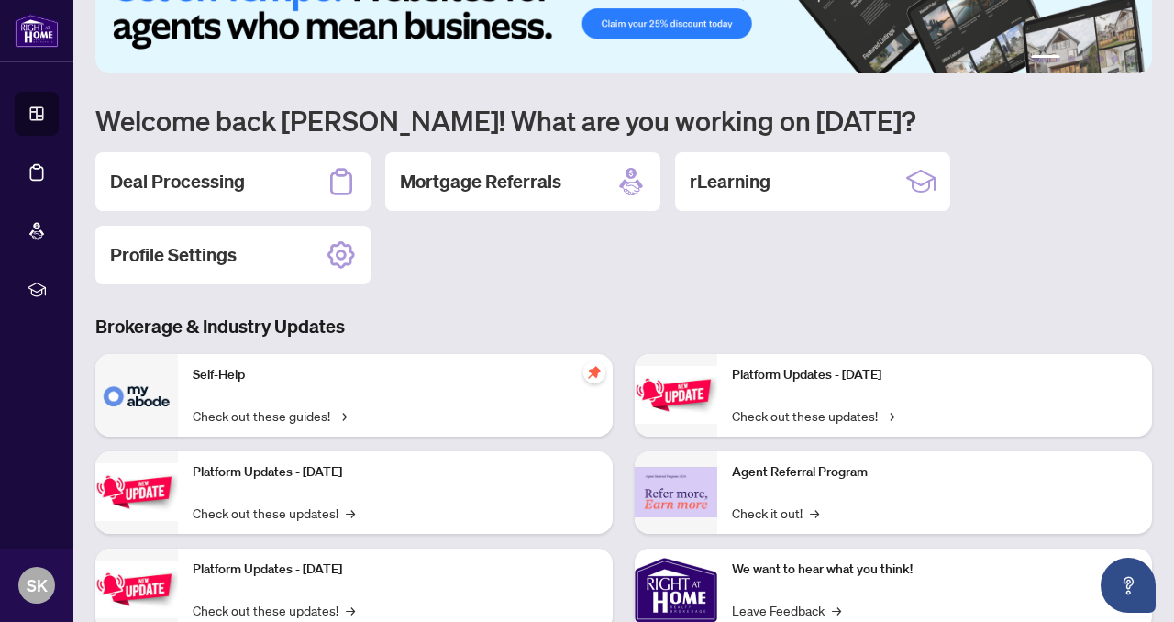
scroll to position [51, 0]
